Goal: Communication & Community: Participate in discussion

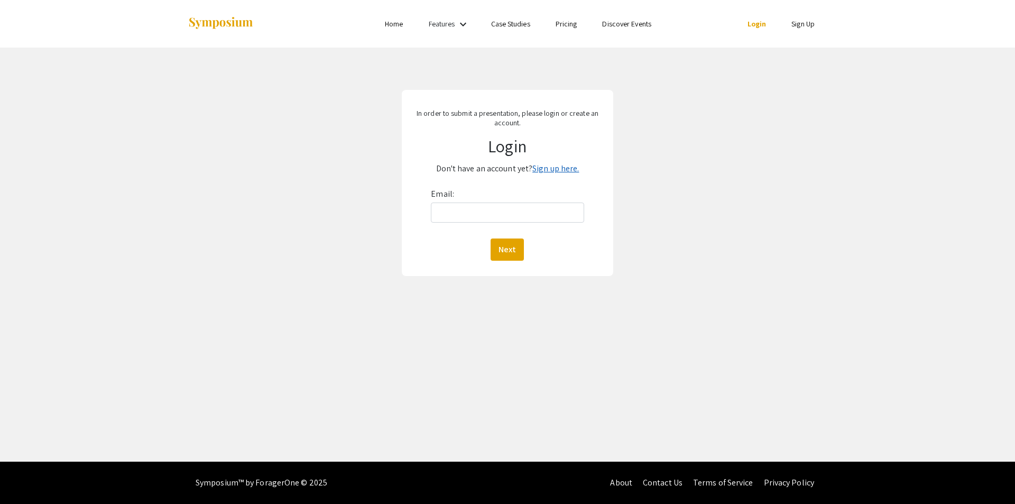
click at [544, 168] on link "Sign up here." at bounding box center [556, 168] width 47 height 11
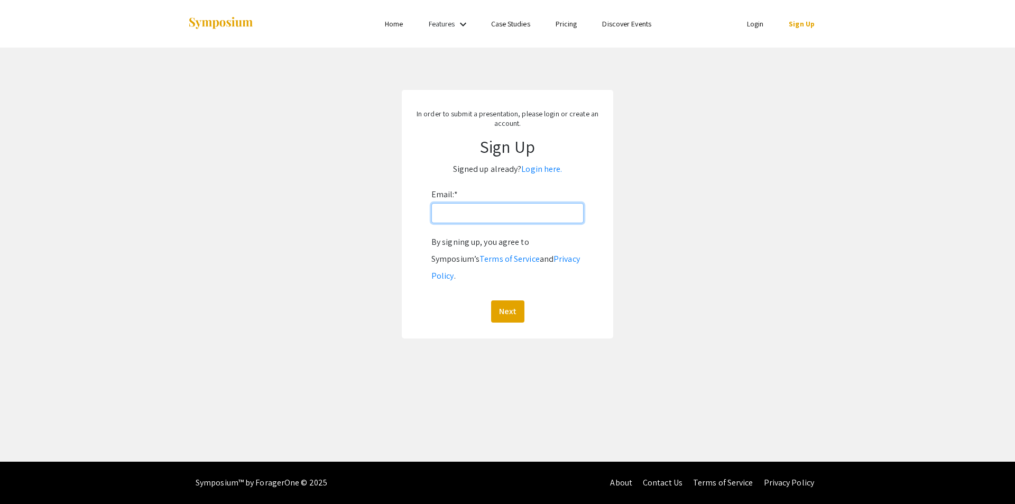
click at [504, 221] on input "Email: *" at bounding box center [508, 213] width 152 height 20
type input "[EMAIL_ADDRESS][DOMAIN_NAME]"
click at [506, 300] on button "Next" at bounding box center [507, 311] width 33 height 22
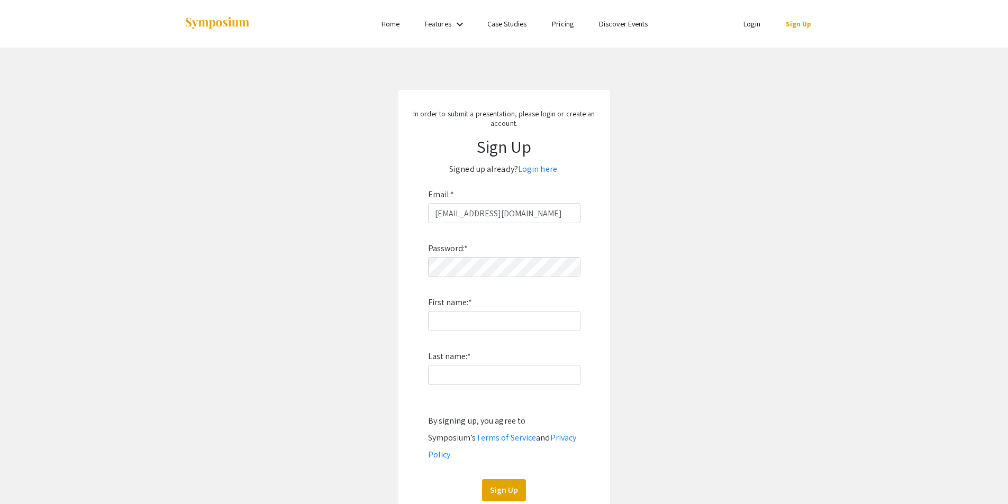
click at [490, 283] on div "Password: * First name: * Last name: * By signing up, you agree to Symposium’s …" at bounding box center [504, 362] width 152 height 278
click at [441, 317] on input "First name: *" at bounding box center [504, 321] width 152 height 20
type input "Ema"
click at [446, 372] on input "Last name: *" at bounding box center [504, 375] width 152 height 20
type input "[PERSON_NAME]"
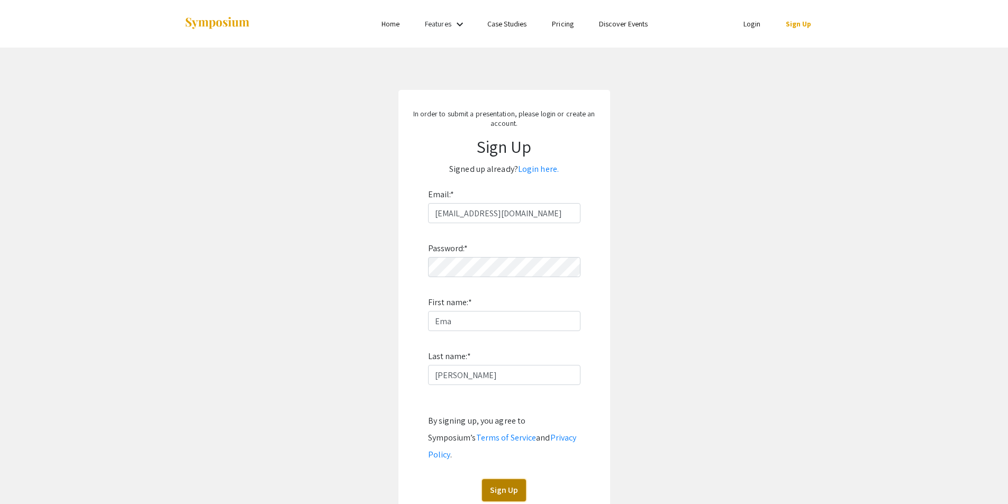
click at [497, 479] on button "Sign Up" at bounding box center [504, 490] width 44 height 22
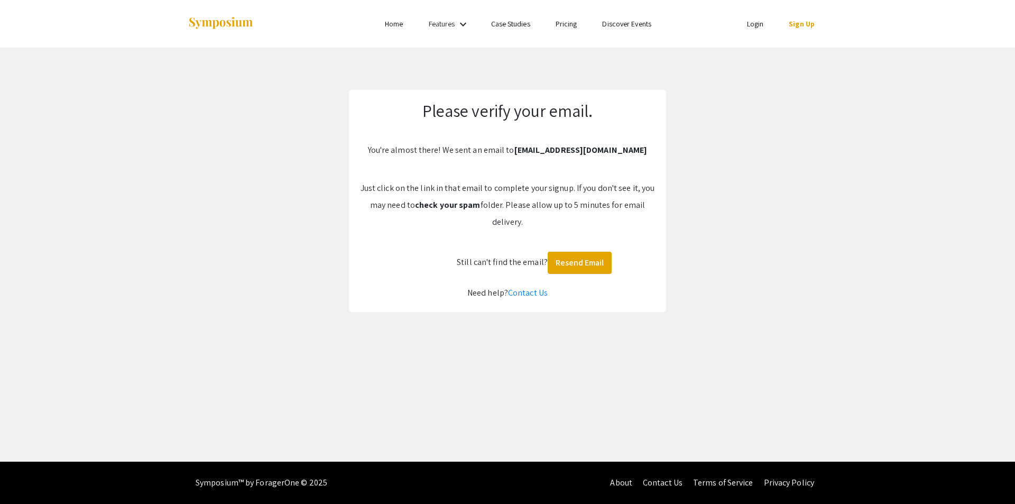
click at [754, 19] on li "Login" at bounding box center [756, 23] width 42 height 13
click at [752, 25] on link "Login" at bounding box center [755, 24] width 17 height 10
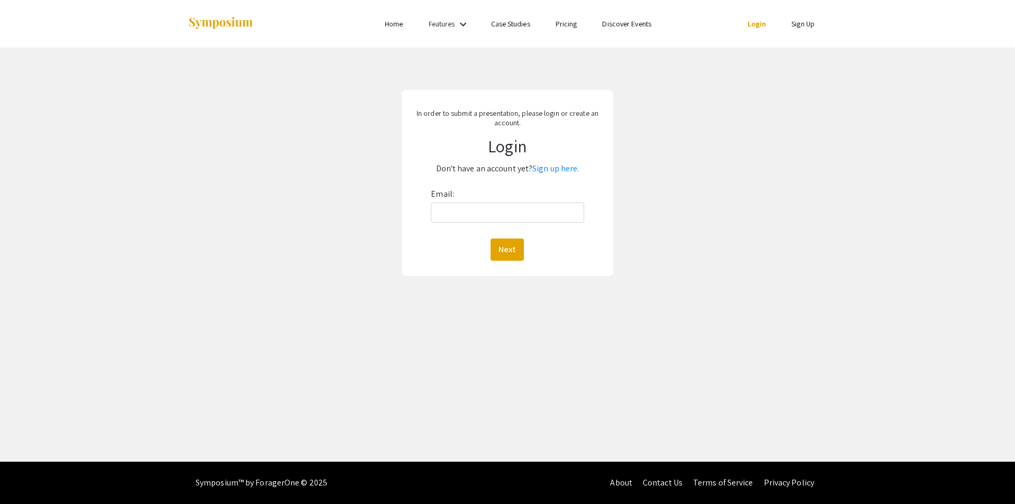
click at [518, 226] on div "Email: Next" at bounding box center [507, 223] width 153 height 75
click at [517, 217] on input "Email:" at bounding box center [507, 213] width 153 height 20
type input "[EMAIL_ADDRESS][DOMAIN_NAME]"
click at [491, 239] on button "Next" at bounding box center [507, 250] width 33 height 22
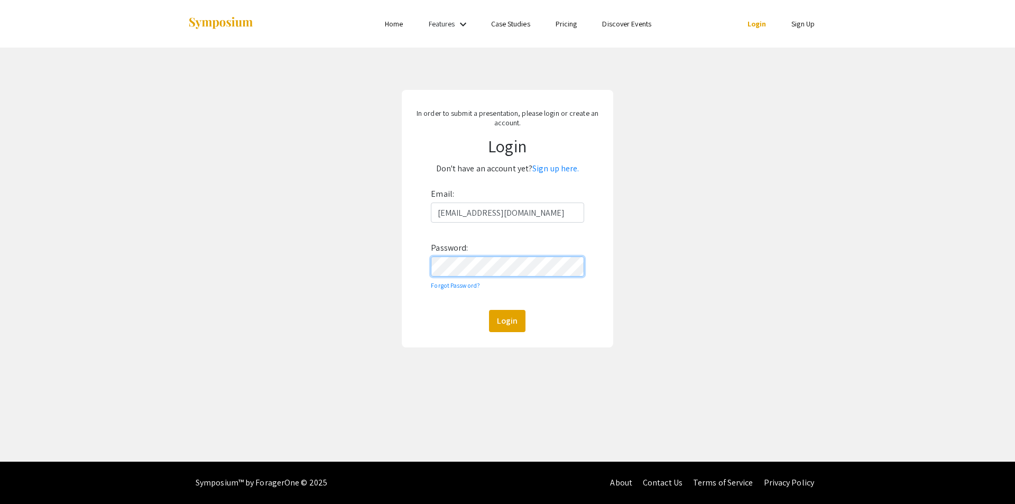
click at [489, 310] on button "Login" at bounding box center [507, 321] width 36 height 22
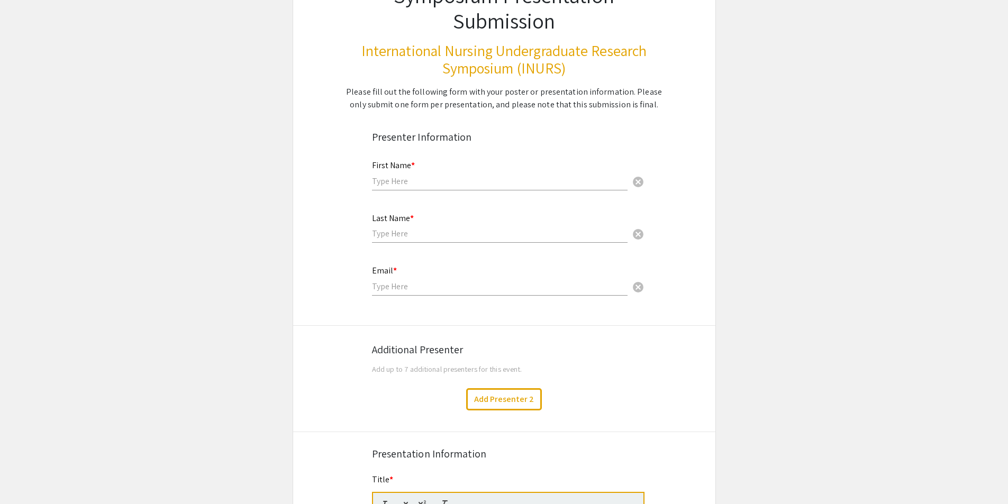
scroll to position [107, 0]
click at [442, 181] on input "text" at bounding box center [499, 180] width 255 height 11
type input "Ema"
click at [395, 238] on input "text" at bounding box center [499, 232] width 255 height 11
type input "[PERSON_NAME]"
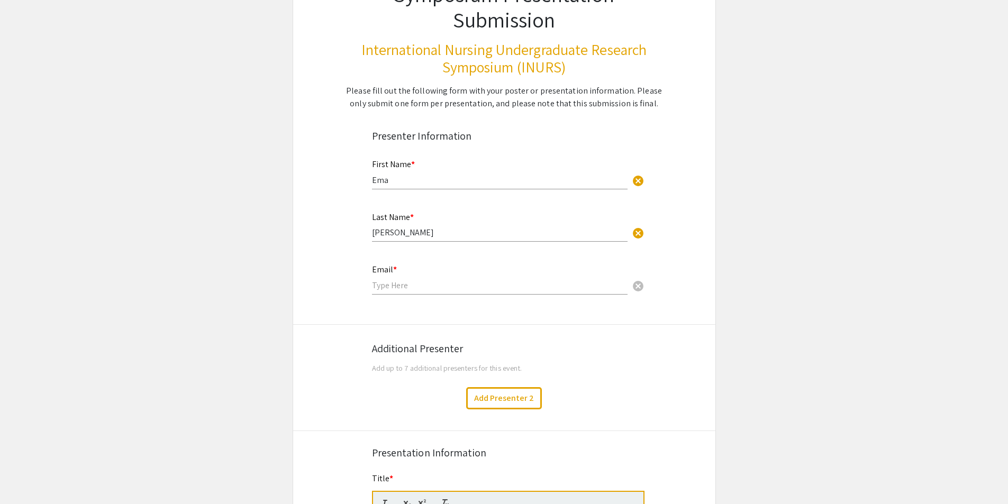
click at [392, 278] on div "Email * cancel" at bounding box center [499, 274] width 255 height 40
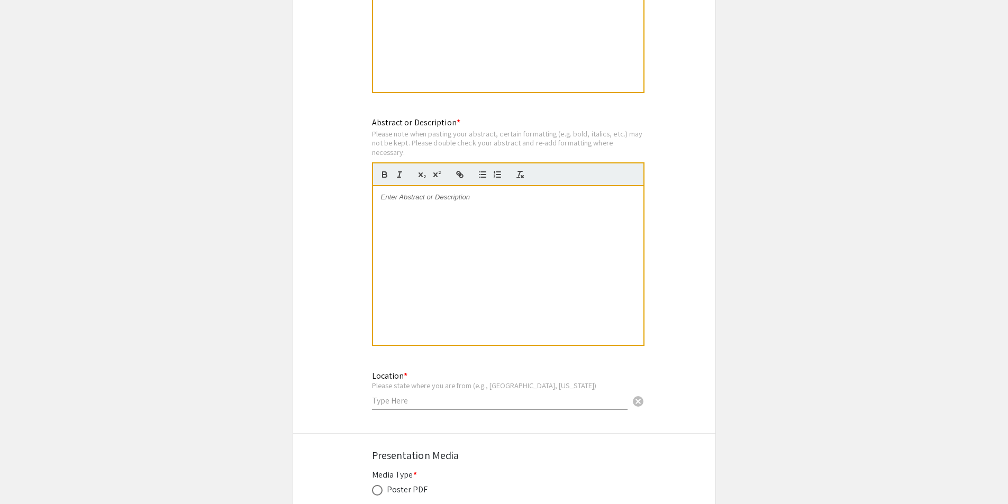
scroll to position [821, 0]
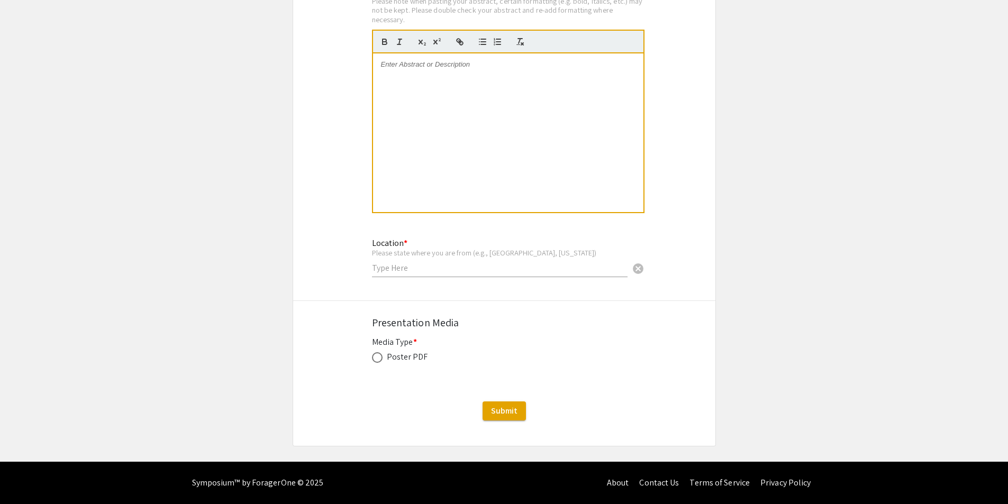
type input "[EMAIL_ADDRESS][DOMAIN_NAME]"
click at [506, 408] on span "Submit" at bounding box center [504, 410] width 26 height 11
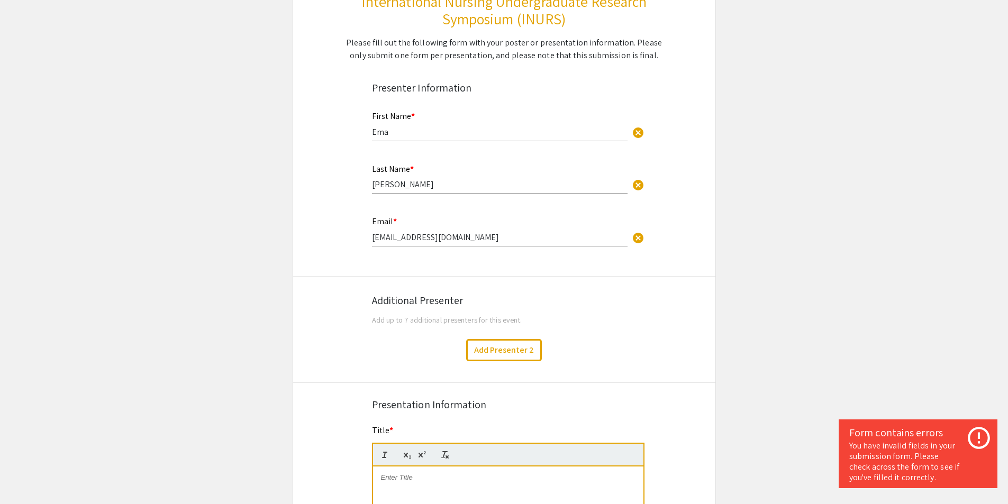
scroll to position [0, 0]
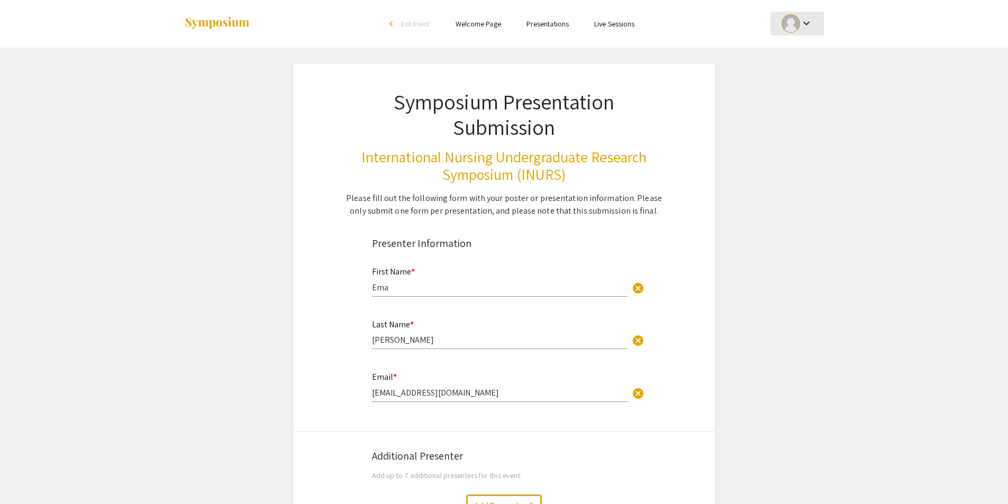
click at [798, 33] on div "keyboard_arrow_down" at bounding box center [797, 24] width 36 height 24
click at [790, 62] on button "My Account" at bounding box center [802, 52] width 65 height 25
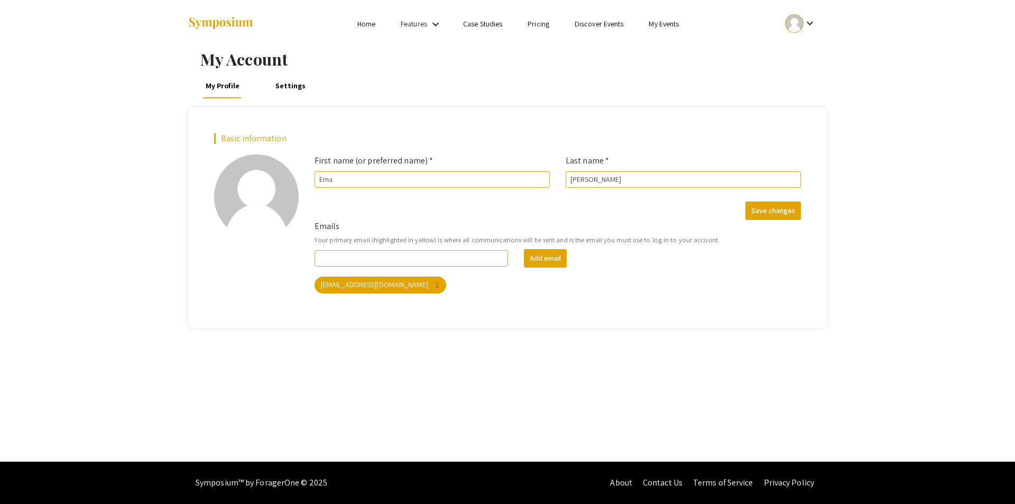
drag, startPoint x: 790, startPoint y: 62, endPoint x: 792, endPoint y: 71, distance: 9.8
click at [792, 71] on div "My Account My Profile Settings Basic information add_a_photo Click to update pr…" at bounding box center [508, 189] width 656 height 279
click at [365, 31] on div at bounding box center [293, 24] width 211 height 48
click at [365, 27] on link "Home" at bounding box center [367, 24] width 18 height 10
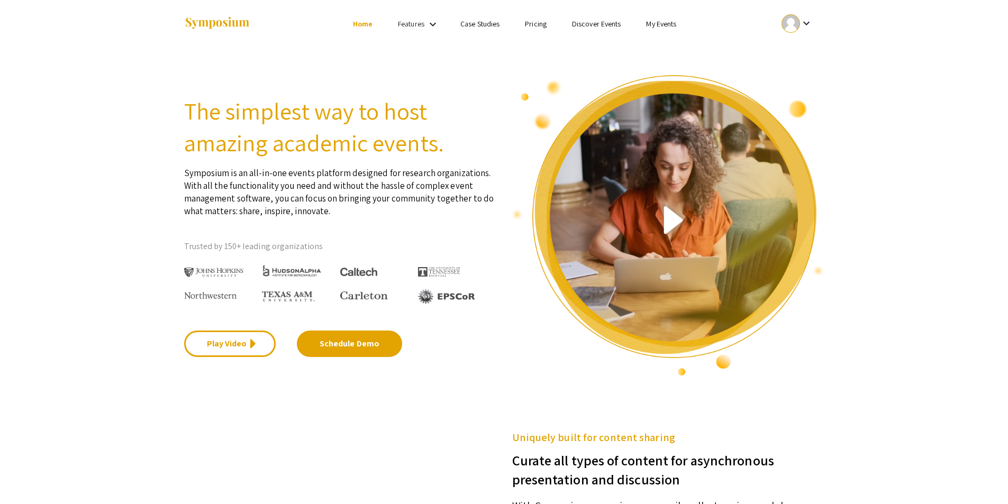
click at [491, 24] on link "Case Studies" at bounding box center [479, 24] width 39 height 10
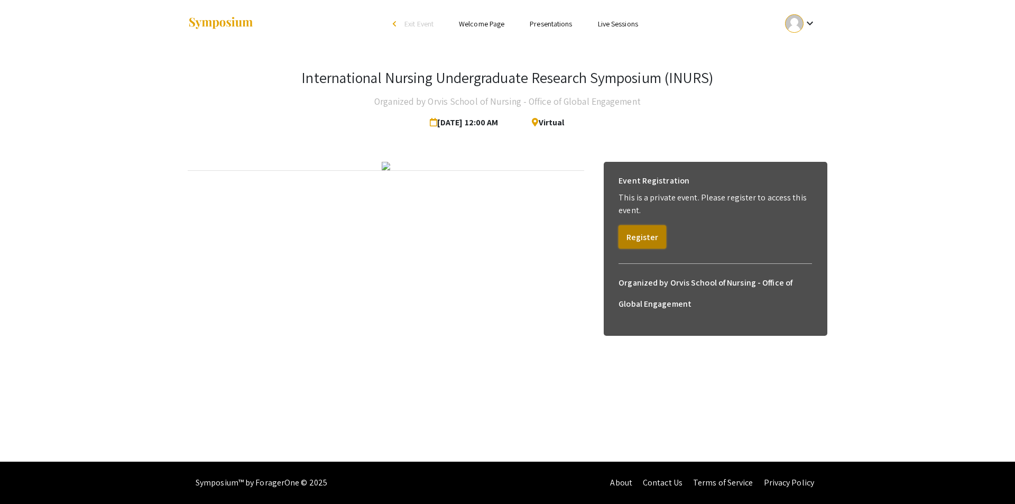
click at [651, 238] on button "Register" at bounding box center [643, 236] width 48 height 23
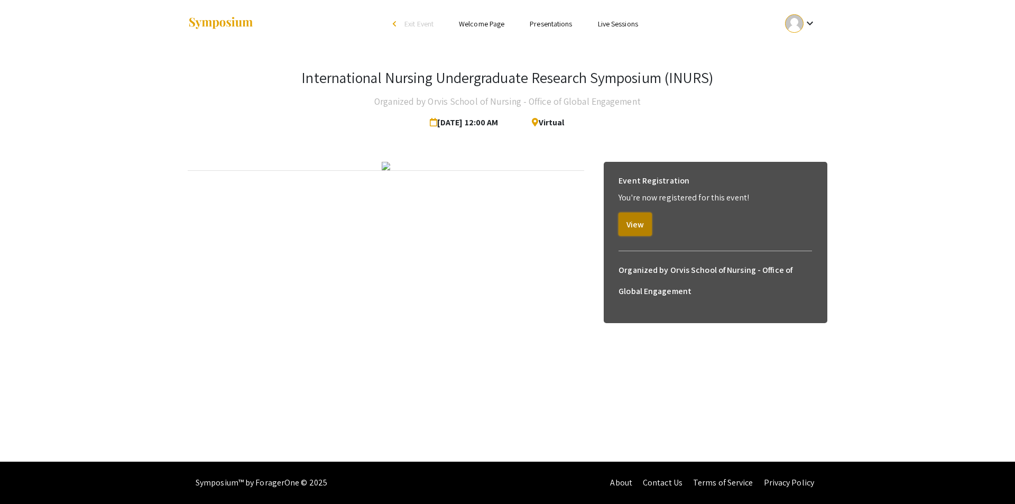
click at [635, 227] on button "View" at bounding box center [635, 224] width 33 height 23
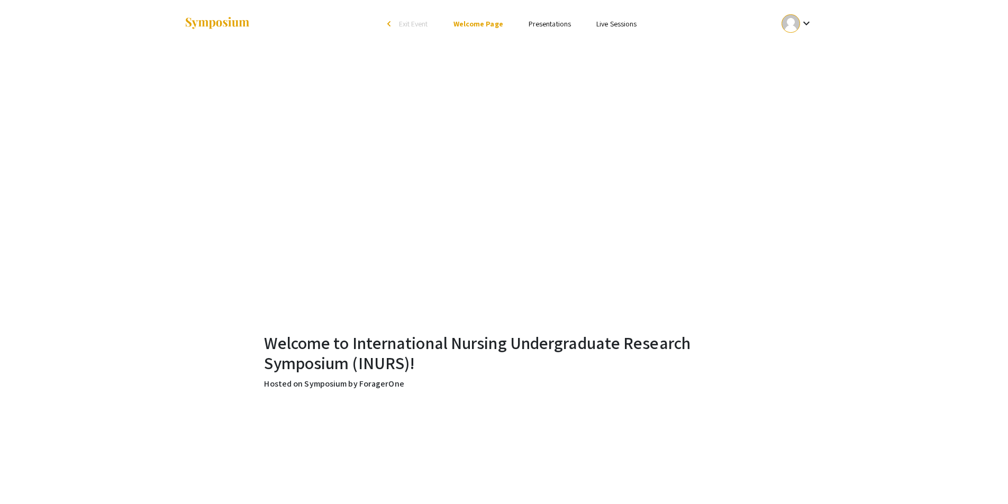
click at [545, 28] on link "Presentations" at bounding box center [549, 24] width 42 height 10
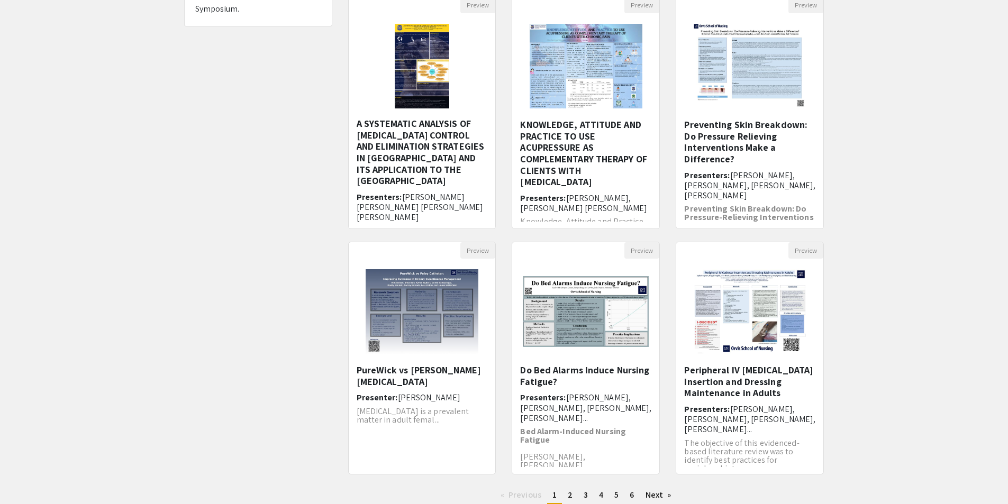
scroll to position [120, 0]
click at [593, 361] on div "Open Presentation <p>Do Bed Alarms Induce Nursing Fatigue?</p>" at bounding box center [585, 312] width 147 height 106
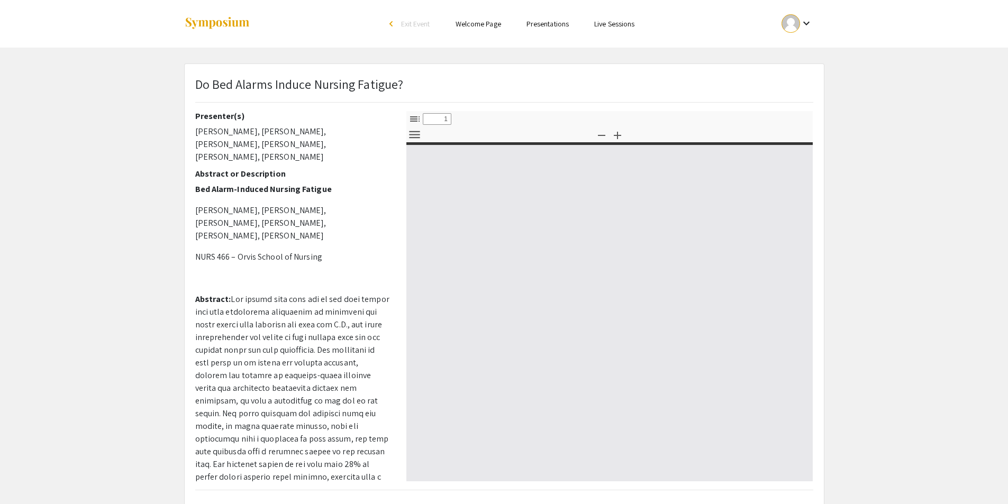
select select "custom"
type input "0"
select select "custom"
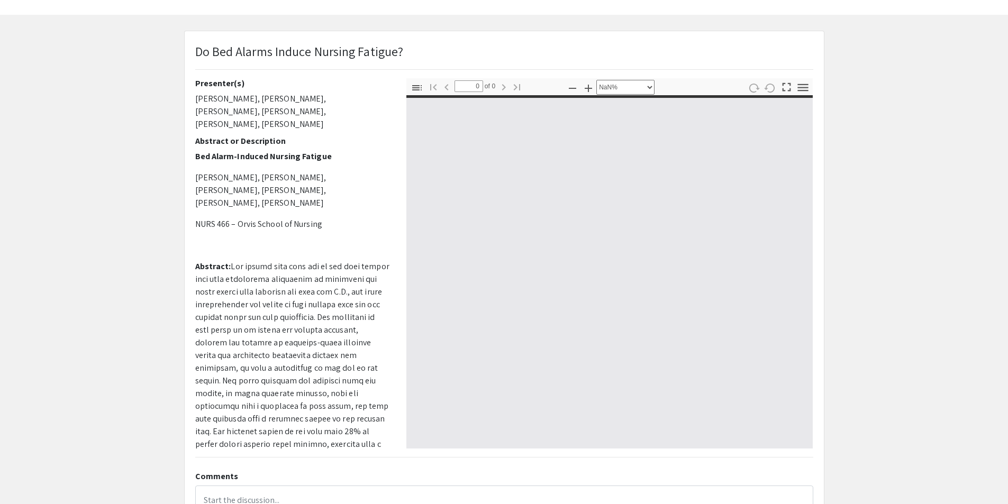
type input "1"
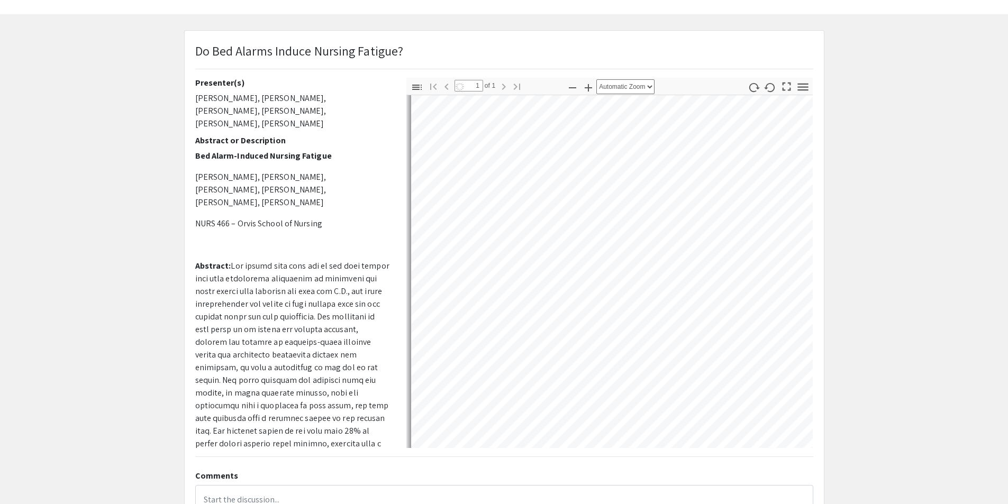
scroll to position [39, 0]
select select "auto"
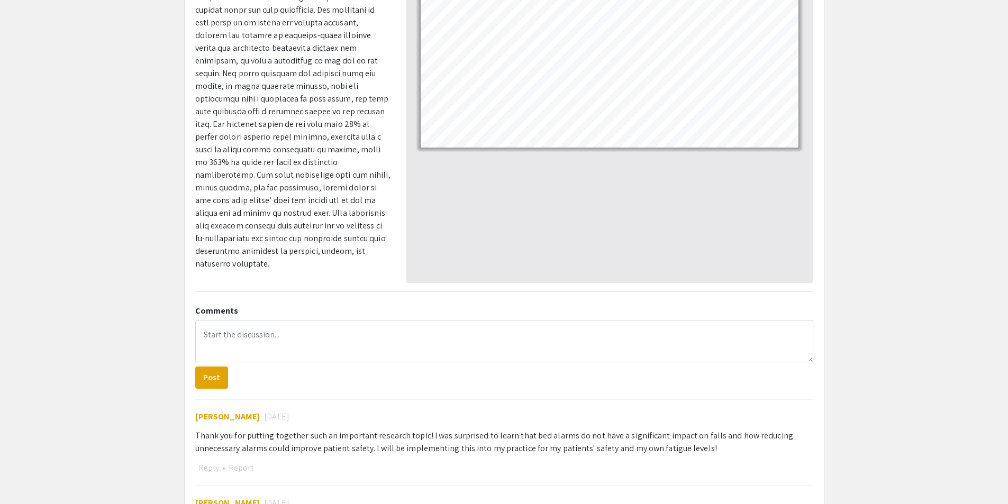
scroll to position [199, 0]
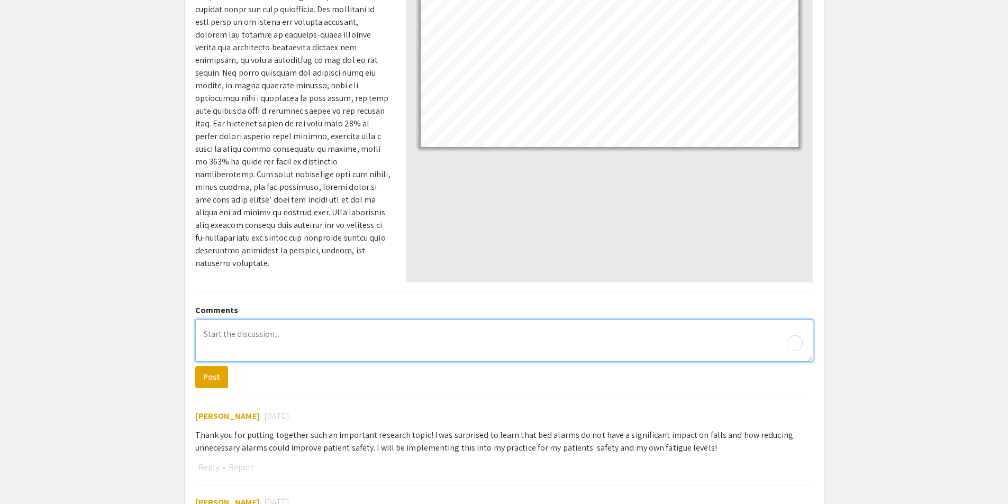
drag, startPoint x: 368, startPoint y: 328, endPoint x: 326, endPoint y: 345, distance: 44.8
click at [325, 345] on textarea "To enrich screen reader interactions, please activate Accessibility in Grammarl…" at bounding box center [504, 340] width 618 height 42
type textarea "T"
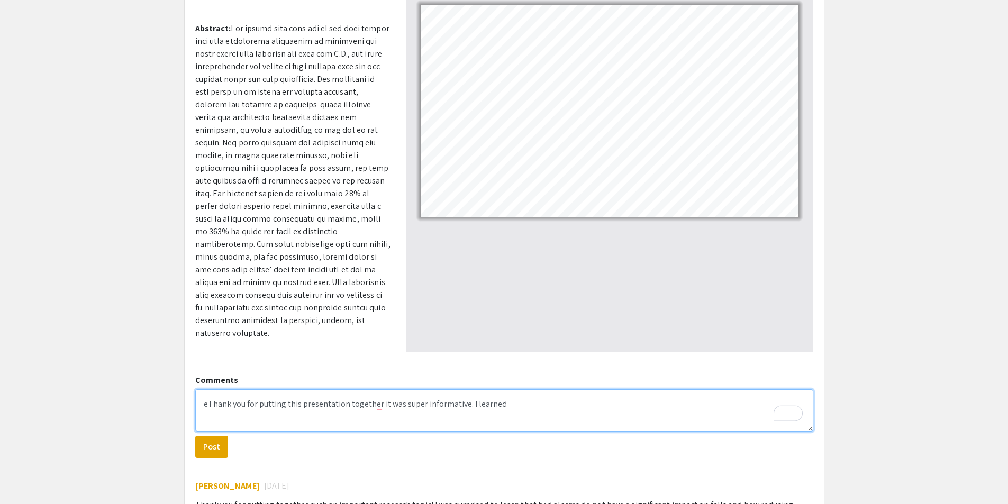
scroll to position [127, 0]
click at [525, 423] on textarea "eThank you for putting this presentation together it was super informative. I l…" at bounding box center [504, 412] width 618 height 42
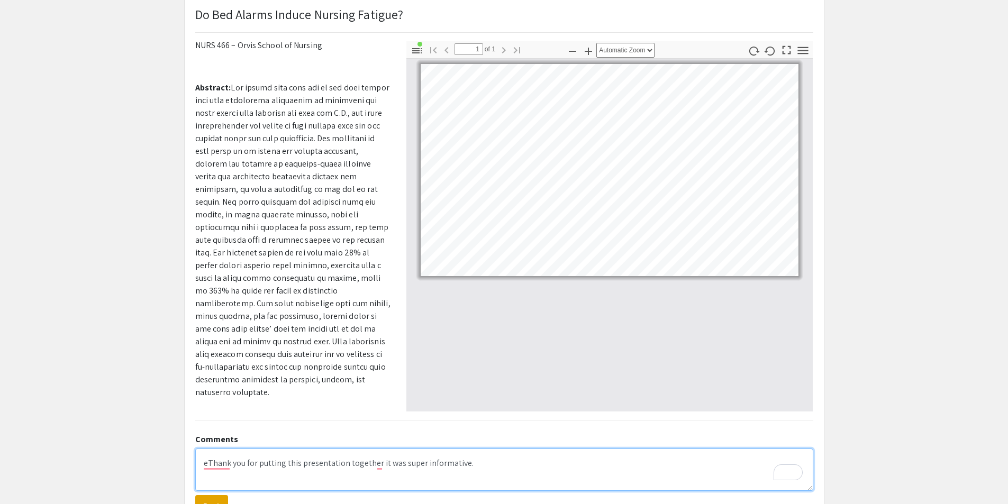
scroll to position [67, 0]
click at [211, 469] on textarea "eThank you for putting this presentation together it was super informative." at bounding box center [504, 472] width 618 height 42
click at [371, 465] on textarea "Thank you for putting this presentation together it was super informative." at bounding box center [504, 472] width 618 height 42
click at [377, 468] on textarea "Thank you for putting this presentation together it was super informative." at bounding box center [504, 472] width 618 height 42
click at [499, 464] on textarea "Thank you for putting this presentation together. It was super informative." at bounding box center [504, 472] width 618 height 42
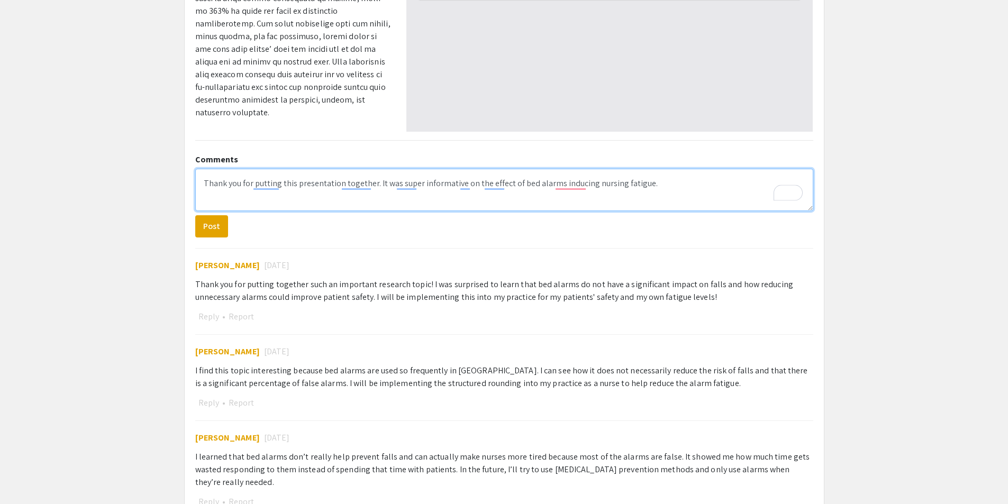
scroll to position [350, 0]
drag, startPoint x: 612, startPoint y: 189, endPoint x: 695, endPoint y: 183, distance: 83.3
click at [695, 183] on textarea "Thank you for putting this presentation together. It was super informative on t…" at bounding box center [504, 189] width 618 height 42
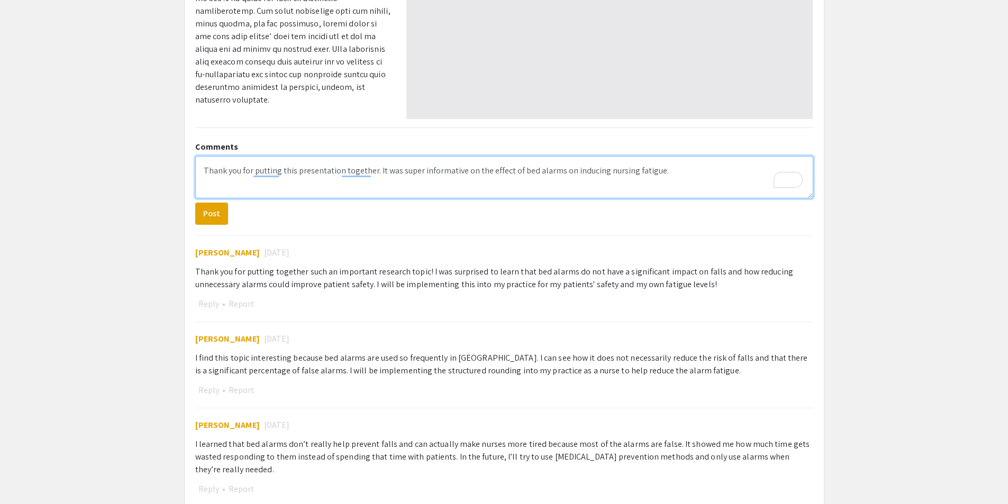
scroll to position [363, 0]
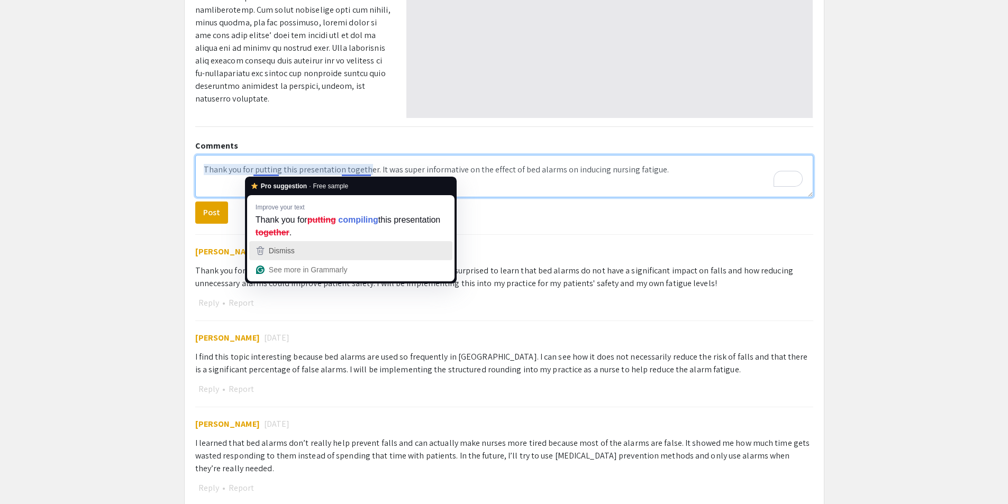
click at [303, 254] on div "Dismiss" at bounding box center [351, 251] width 194 height 16
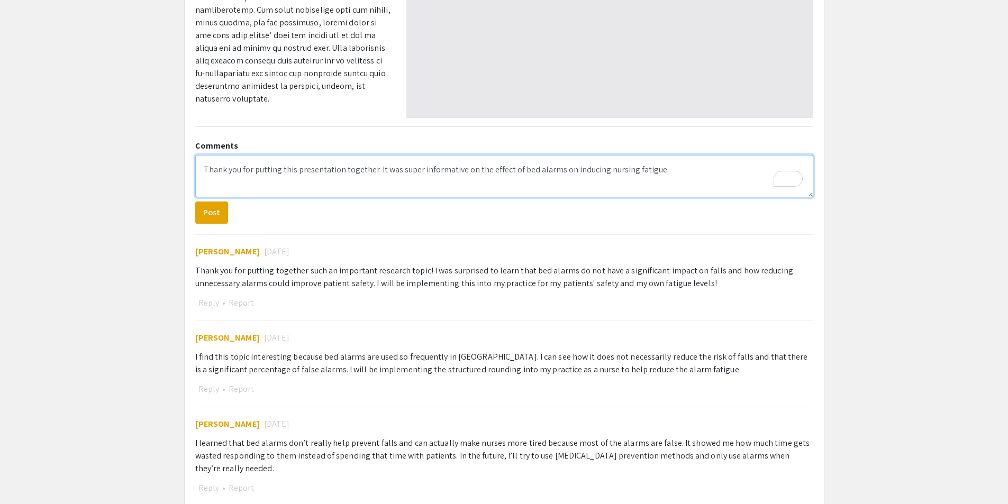
click at [663, 179] on textarea "Thank you for putting this presentation together. It was super informative on t…" at bounding box center [504, 176] width 618 height 42
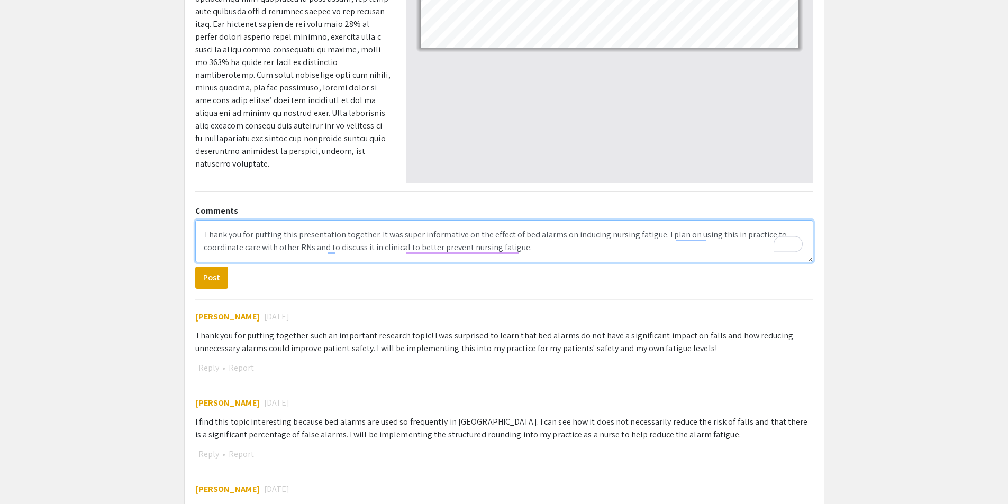
scroll to position [299, 0]
click at [541, 257] on textarea "Thank you for putting this presentation together. It was super informative on t…" at bounding box center [504, 240] width 618 height 42
click at [546, 257] on textarea "Thank you for putting this presentation together. It was super informative on t…" at bounding box center [504, 240] width 618 height 42
click at [583, 249] on textarea "Thank you for putting this presentation together. It was super informative on t…" at bounding box center [504, 240] width 618 height 42
type textarea "Thank you for putting this presentation together. It was super informative on t…"
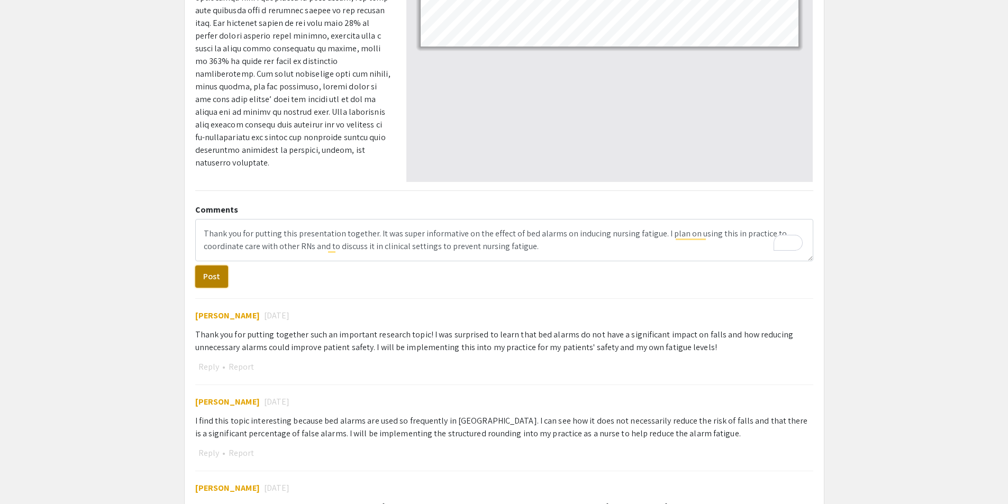
click at [214, 274] on button "Post" at bounding box center [211, 276] width 33 height 22
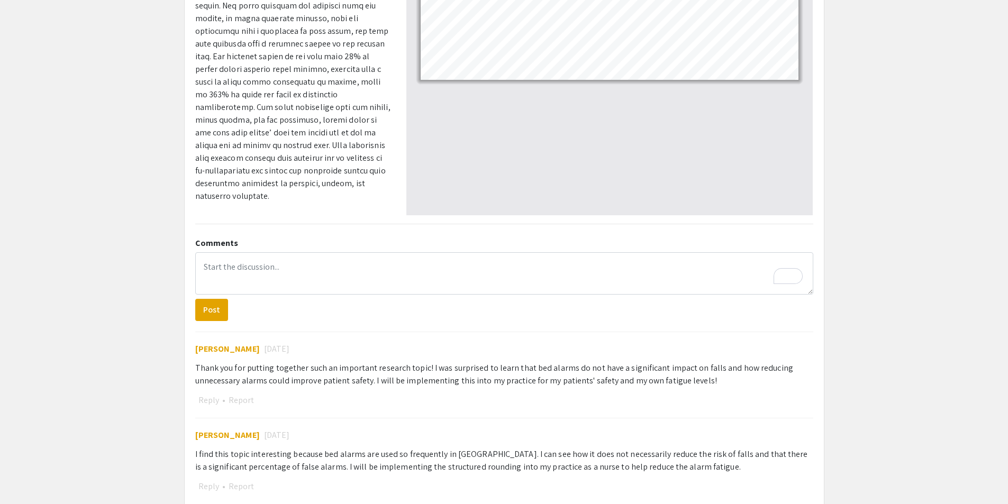
scroll to position [0, 0]
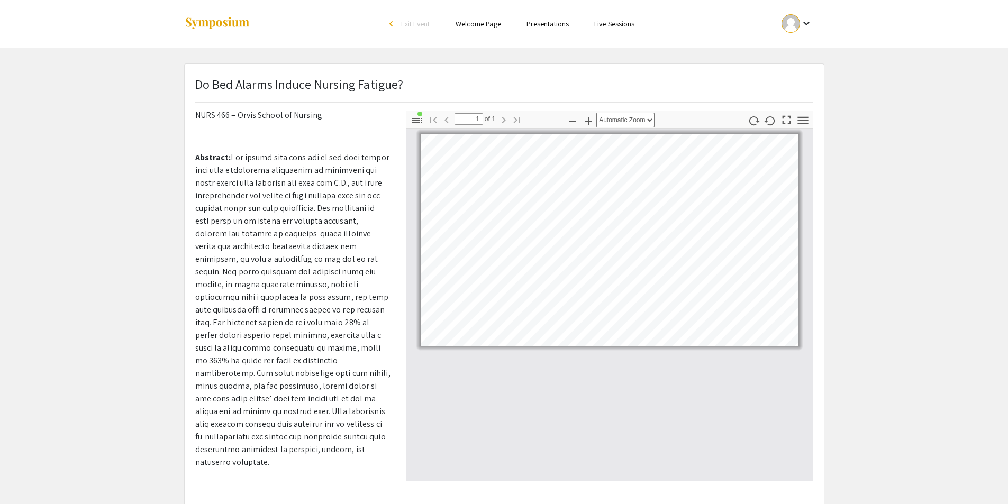
click at [207, 28] on img at bounding box center [217, 23] width 66 height 14
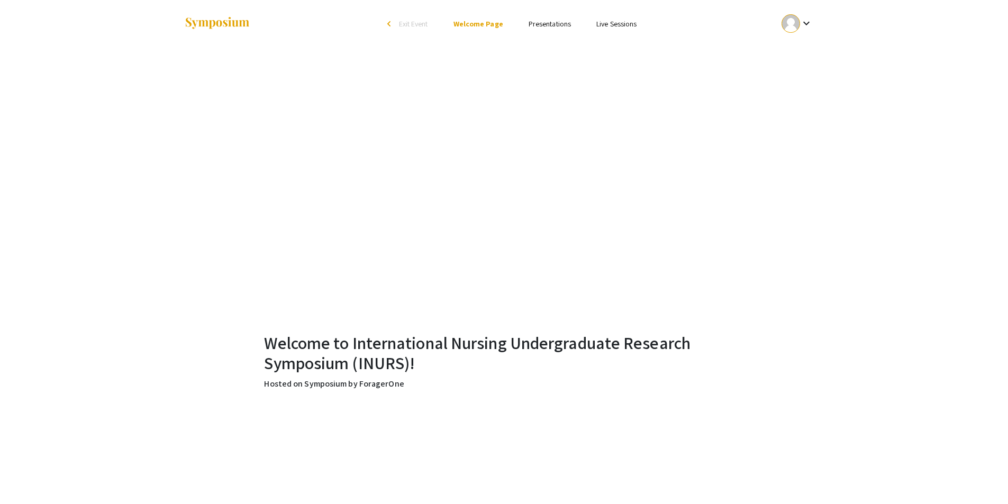
drag, startPoint x: 560, startPoint y: 32, endPoint x: 563, endPoint y: 24, distance: 8.8
click at [563, 24] on link "Presentations" at bounding box center [549, 24] width 42 height 10
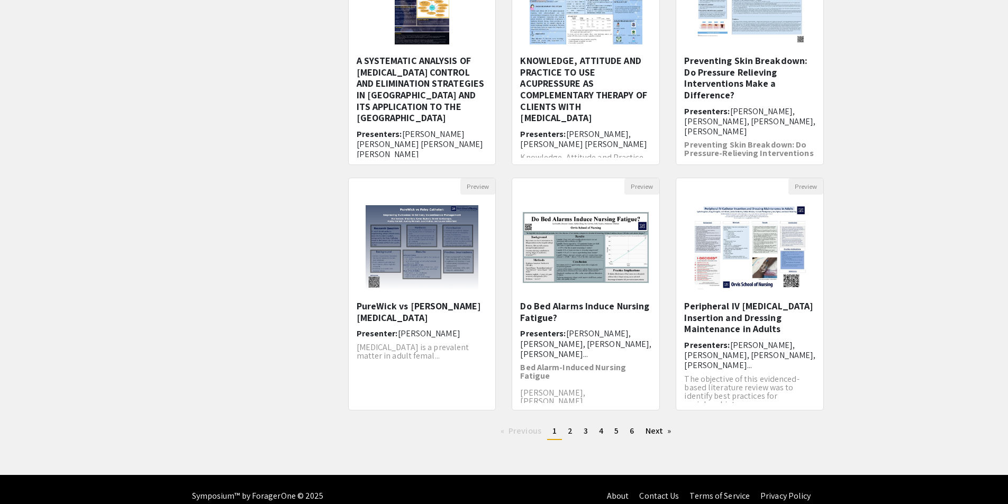
scroll to position [185, 0]
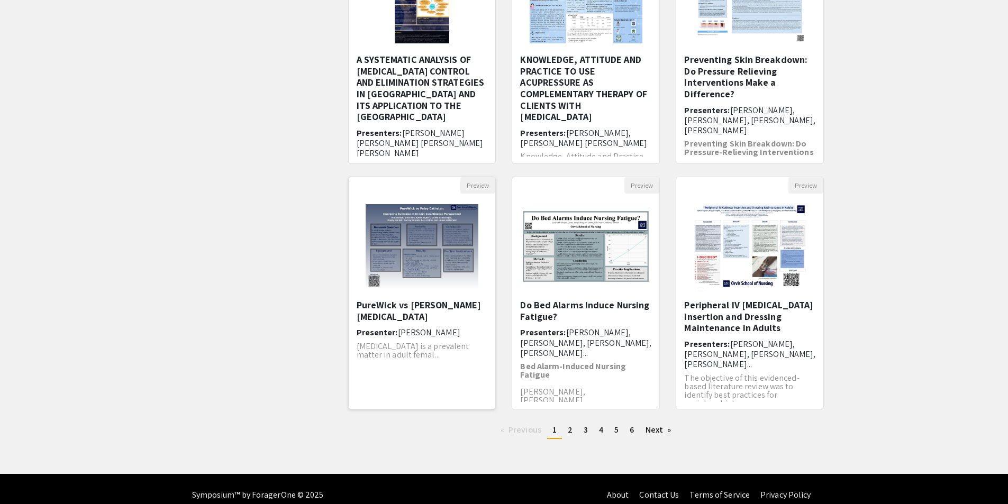
click at [410, 298] on img "Open Presentation <p>PureWick vs Foley Catheter</p>" at bounding box center [422, 247] width 134 height 106
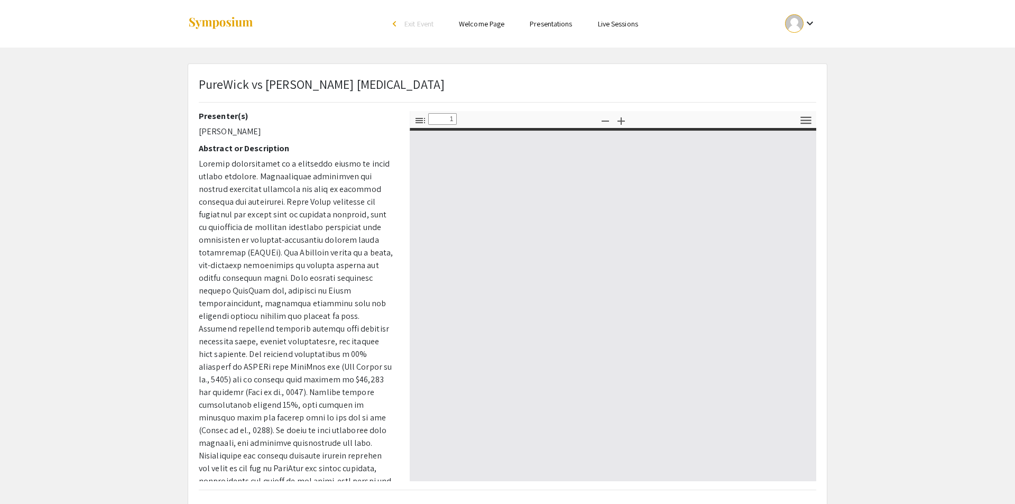
select select "custom"
type input "0"
select select "custom"
type input "1"
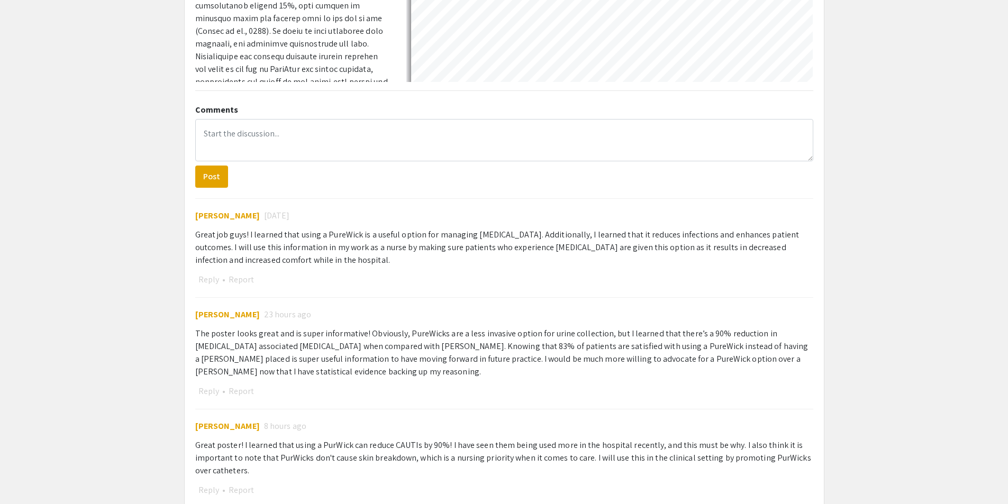
scroll to position [403, 0]
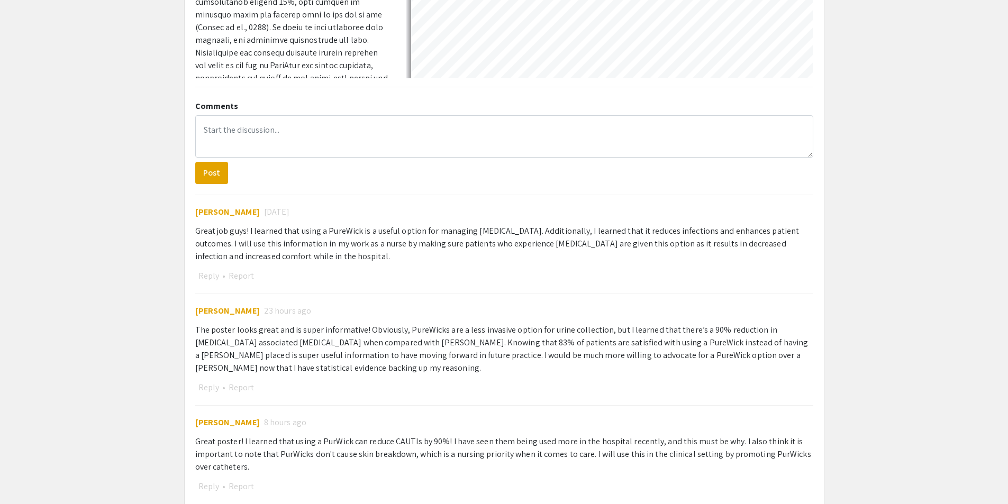
select select "auto"
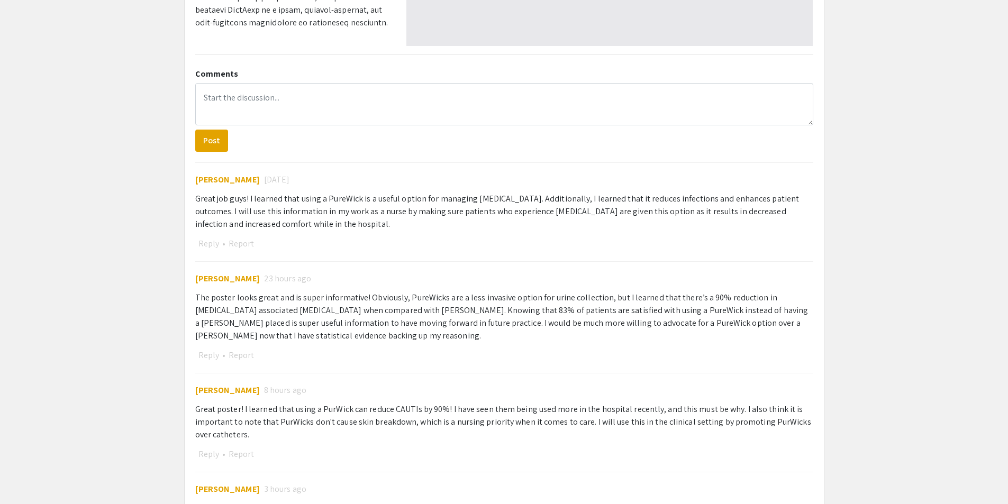
scroll to position [435, 0]
click at [238, 105] on textarea at bounding box center [504, 105] width 618 height 42
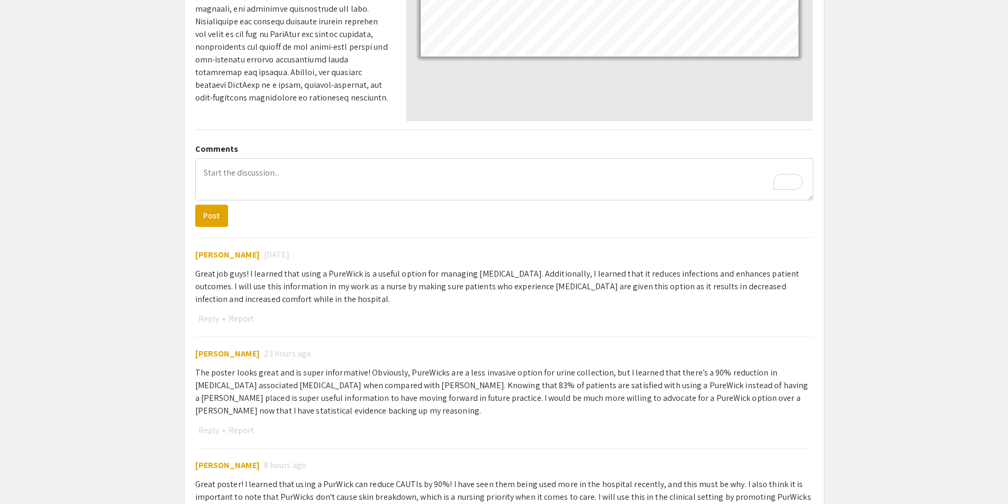
drag, startPoint x: 194, startPoint y: 272, endPoint x: 392, endPoint y: 303, distance: 200.6
click at [392, 303] on div "Comments Post Zach Fernandez 1 day ago Great job guys! I learned that using a P…" at bounding box center [504, 387] width 634 height 497
click at [392, 303] on div "Great job guys! I learned that using a PureWick is a useful option for managing…" at bounding box center [504, 287] width 618 height 38
drag, startPoint x: 196, startPoint y: 273, endPoint x: 389, endPoint y: 300, distance: 194.4
click at [389, 300] on div "Great job guys! I learned that using a PureWick is a useful option for managing…" at bounding box center [504, 287] width 618 height 38
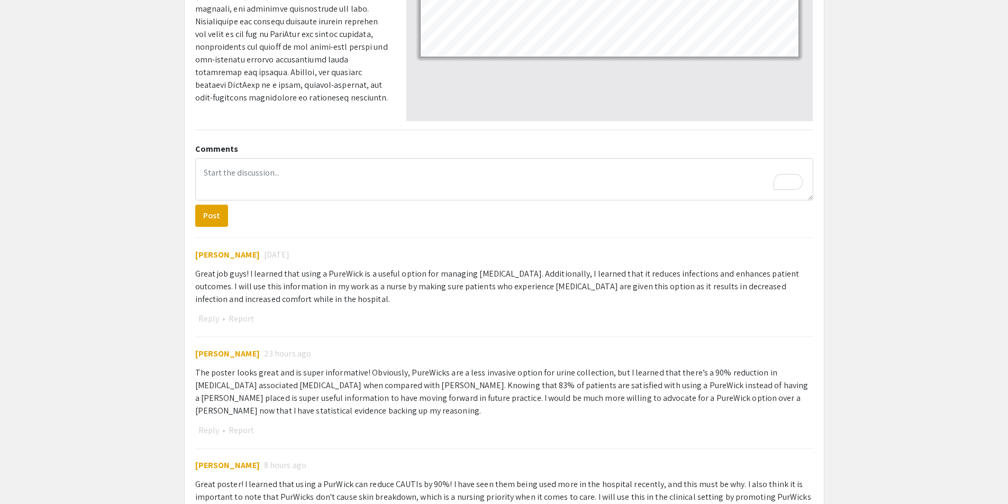
copy div "Great job guys! I learned that using a PureWick is a useful option for managing…"
click at [287, 190] on textarea "To enrich screen reader interactions, please activate Accessibility in Grammarl…" at bounding box center [504, 179] width 618 height 42
paste textarea "I learned that the PureWick system is an effective option for managing urinary …"
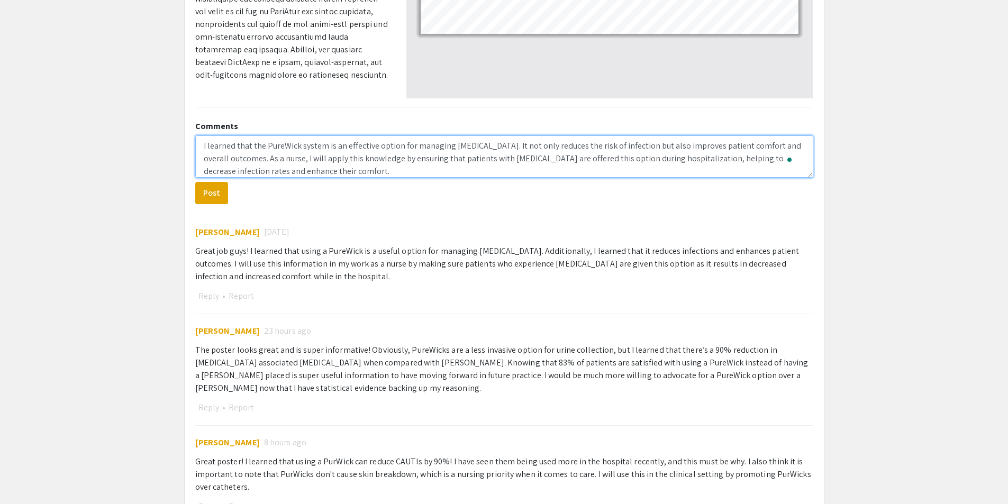
scroll to position [386, 0]
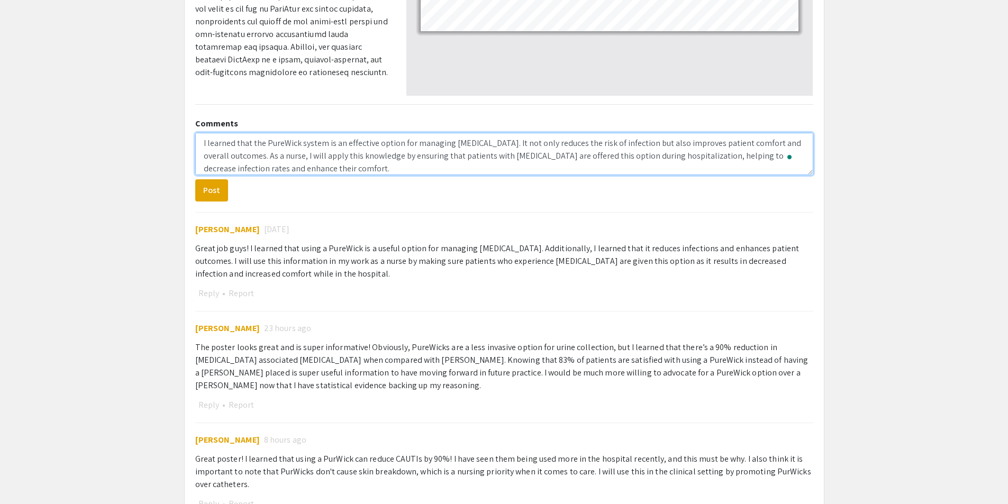
drag, startPoint x: 267, startPoint y: 160, endPoint x: 303, endPoint y: 161, distance: 36.5
click at [303, 161] on textarea "I learned that the PureWick system is an effective option for managing urinary …" at bounding box center [504, 154] width 618 height 42
click at [359, 168] on textarea "I learned that the PureWick system is an effective option for managing urinary …" at bounding box center [504, 154] width 618 height 42
type textarea "I learned that the PureWick system is an effective option for managing urinary …"
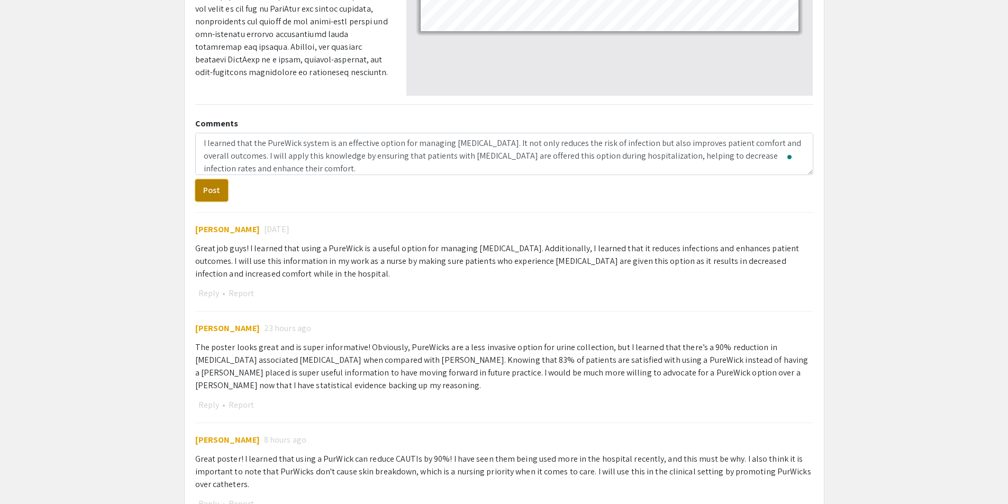
drag, startPoint x: 220, startPoint y: 197, endPoint x: 212, endPoint y: 193, distance: 9.2
click at [212, 193] on button "Post" at bounding box center [211, 190] width 33 height 22
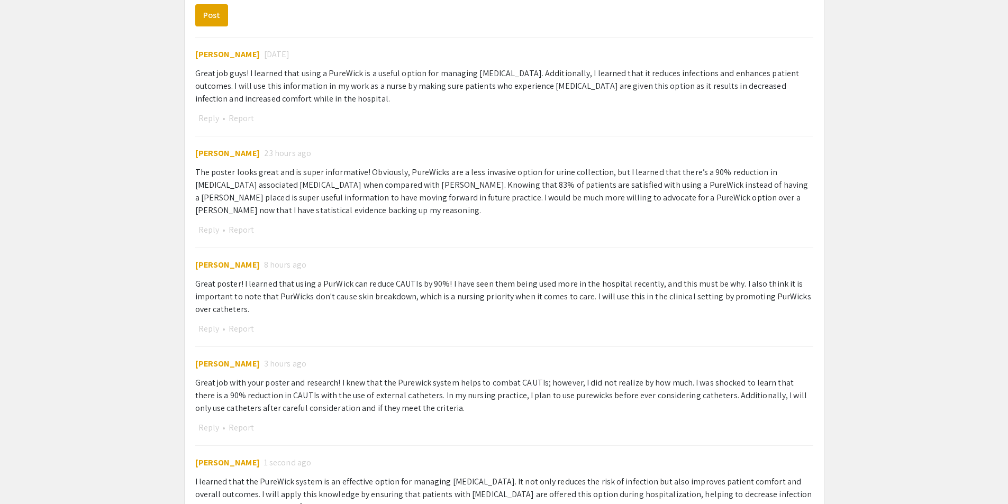
scroll to position [660, 0]
